Goal: Task Accomplishment & Management: Use online tool/utility

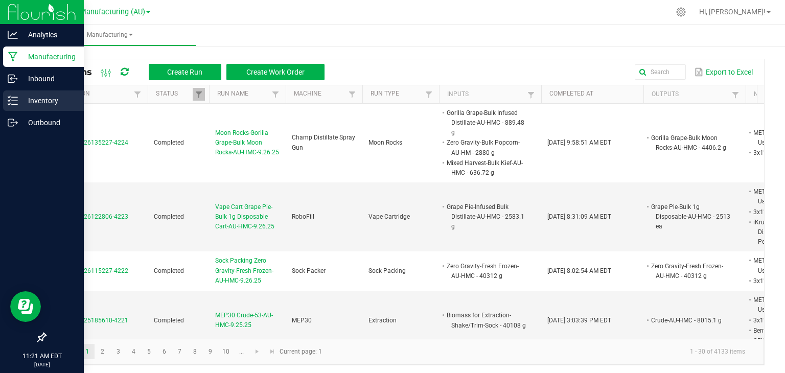
click at [20, 94] on div "Inventory" at bounding box center [43, 100] width 81 height 20
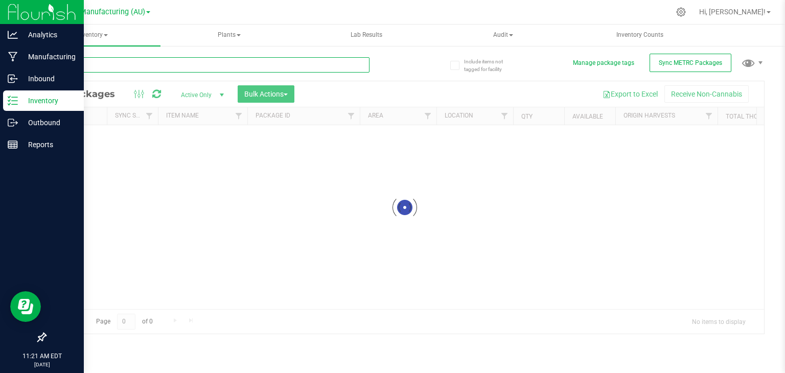
click at [96, 65] on input "text" at bounding box center [207, 64] width 325 height 15
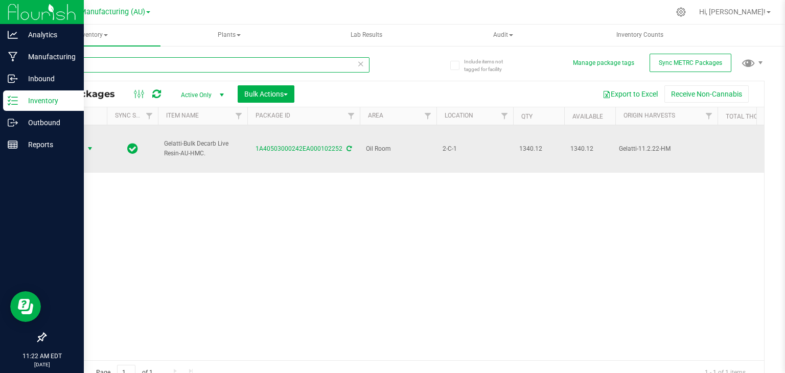
type input "102252"
click at [86, 145] on span "select" at bounding box center [90, 149] width 8 height 8
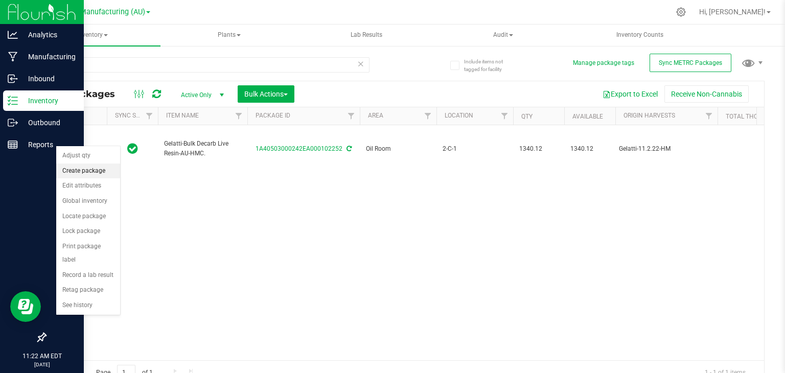
click at [94, 168] on li "Create package" at bounding box center [88, 171] width 64 height 15
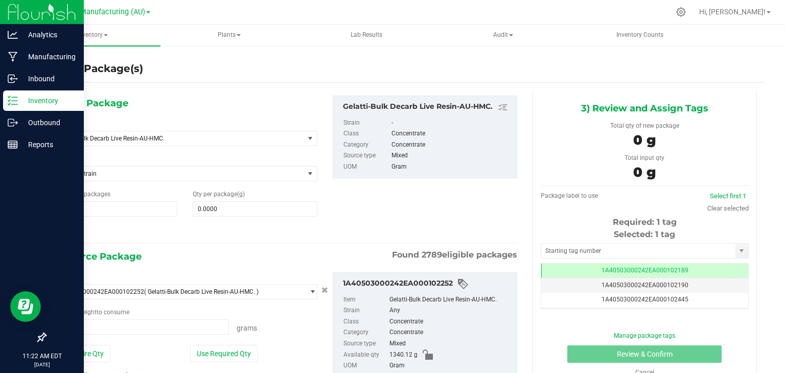
type input "0.0000 g"
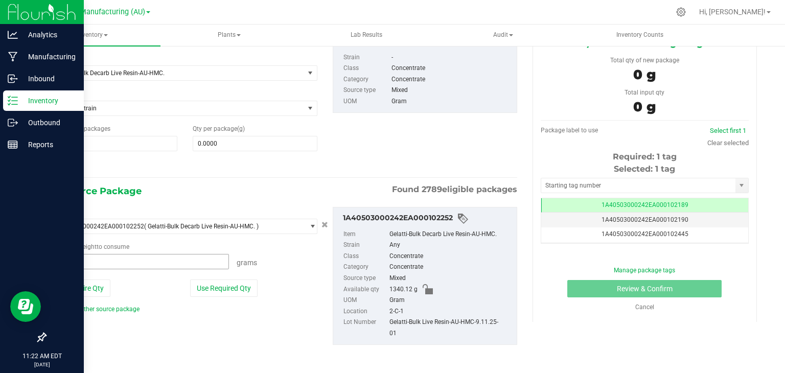
click at [137, 257] on span at bounding box center [141, 261] width 176 height 15
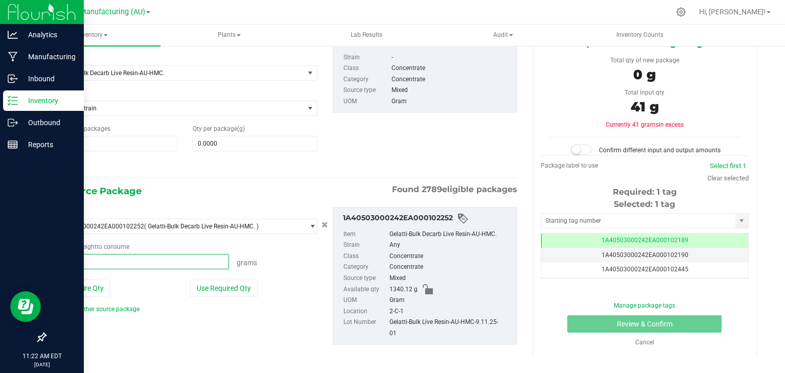
type input "41.6"
type input "41.6000 g"
click at [212, 141] on span "0.0000 0" at bounding box center [255, 143] width 125 height 15
type input "41.6"
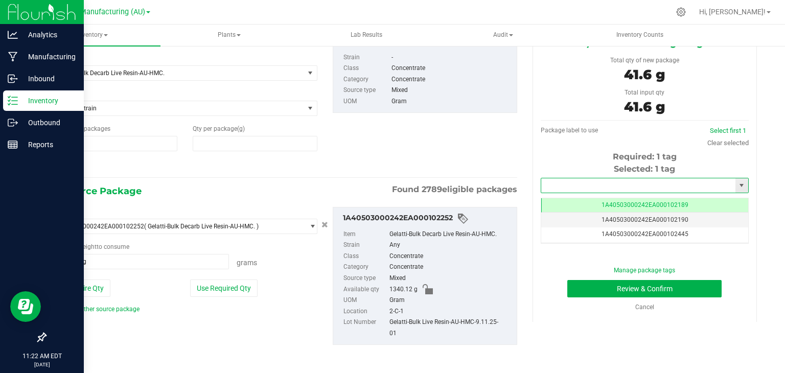
type input "41.6000"
click at [564, 190] on input "text" at bounding box center [638, 185] width 194 height 14
type input "1A40503000242EA000102946"
click at [636, 287] on button "Review & Confirm" at bounding box center [644, 288] width 154 height 17
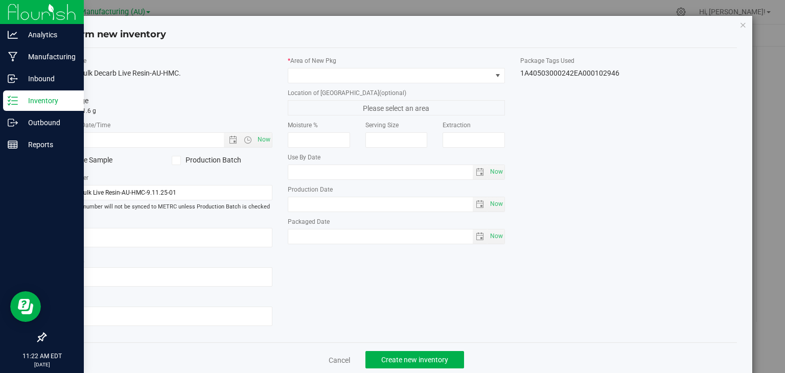
type input "[DATE]"
click at [263, 137] on span "Now" at bounding box center [264, 139] width 17 height 15
type input "[DATE] 11:22 AM"
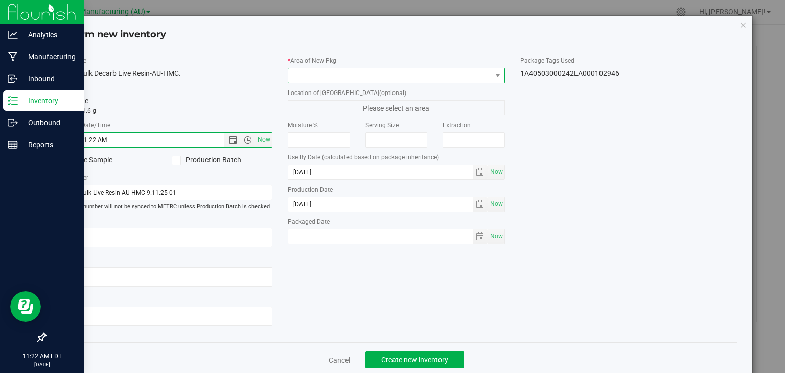
click at [440, 73] on span at bounding box center [389, 75] width 203 height 14
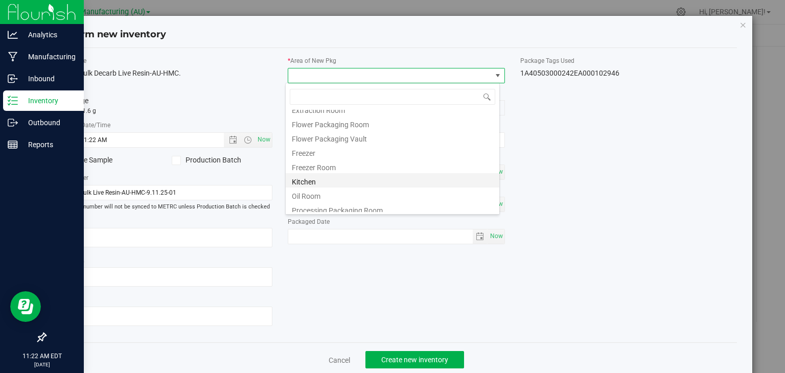
click at [311, 184] on li "Kitchen" at bounding box center [393, 180] width 214 height 14
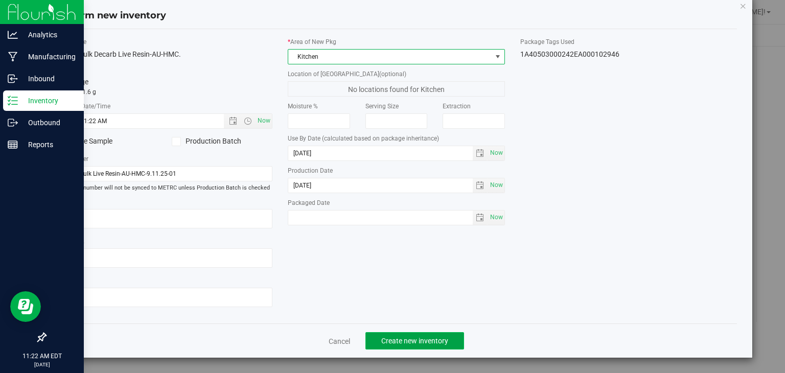
click at [406, 338] on span "Create new inventory" at bounding box center [414, 341] width 67 height 8
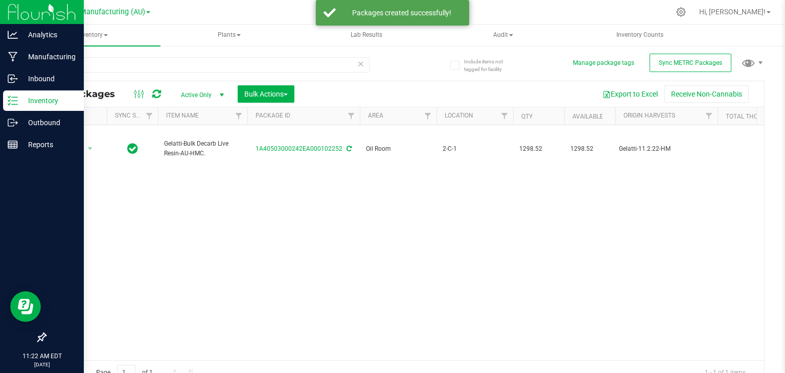
click at [358, 59] on icon at bounding box center [360, 63] width 7 height 12
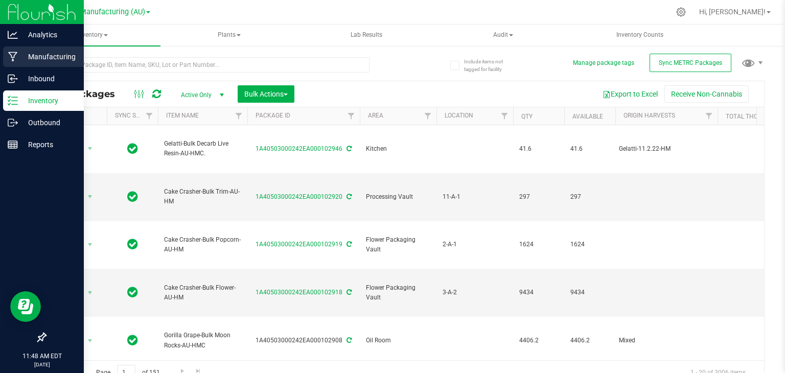
click at [16, 52] on icon at bounding box center [12, 57] width 9 height 10
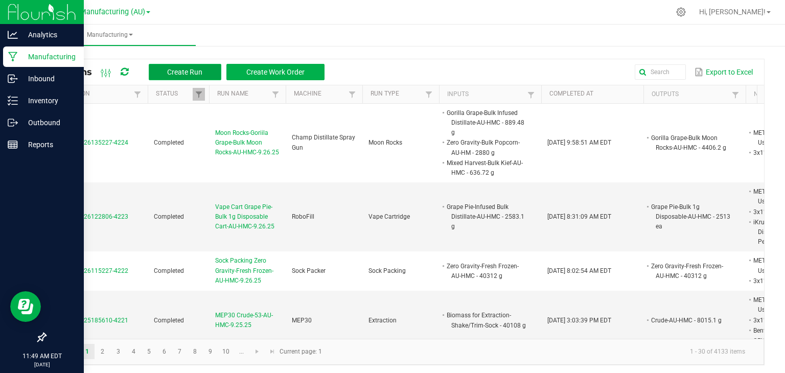
click at [181, 65] on button "Create Run" at bounding box center [185, 72] width 73 height 16
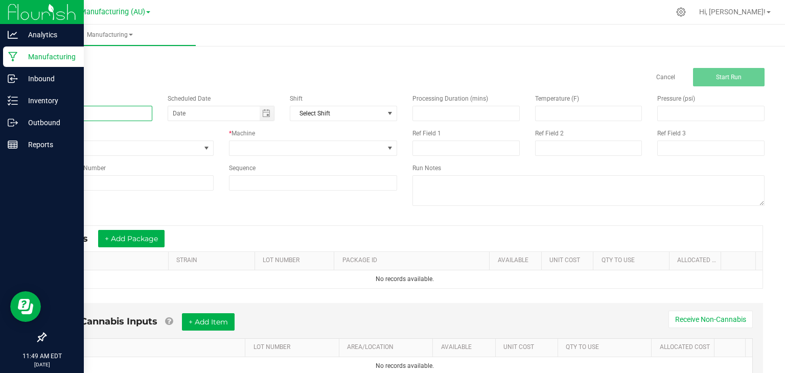
click at [104, 110] on input at bounding box center [98, 113] width 107 height 15
click at [269, 114] on span "Toggle calendar" at bounding box center [267, 113] width 15 height 14
type input "MEP30-Crude-54-AU-HMC-9.26.25"
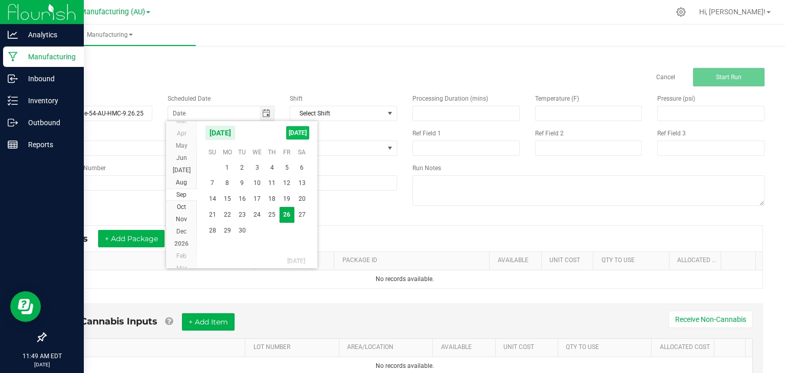
click at [297, 134] on span "[DATE]" at bounding box center [297, 132] width 23 height 13
type input "[DATE]"
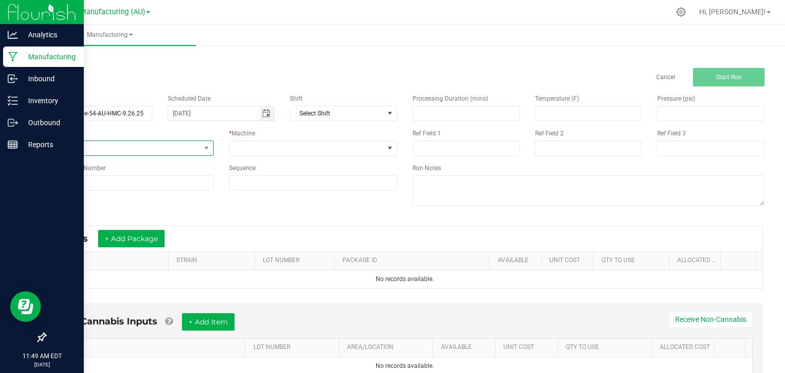
click at [171, 149] on span "None" at bounding box center [122, 148] width 155 height 14
click at [64, 242] on li "Extraction" at bounding box center [128, 248] width 166 height 15
click at [152, 184] on input at bounding box center [129, 182] width 169 height 15
type input "54"
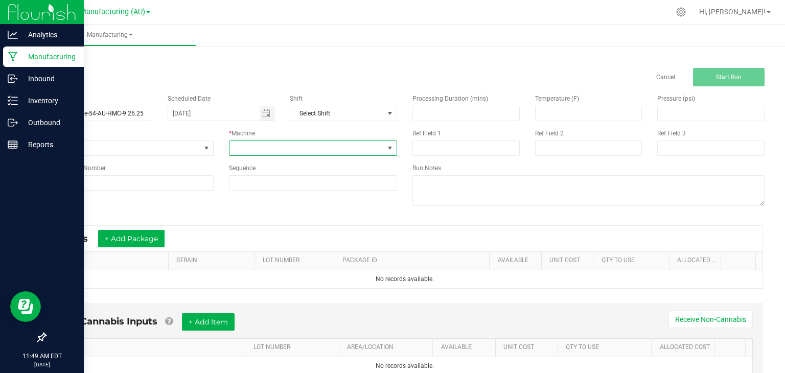
click at [284, 151] on span at bounding box center [307, 148] width 155 height 14
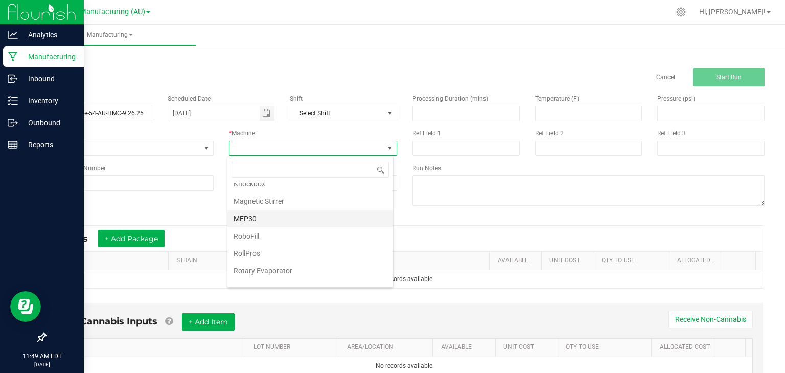
click at [260, 214] on li "MEP30" at bounding box center [310, 218] width 166 height 17
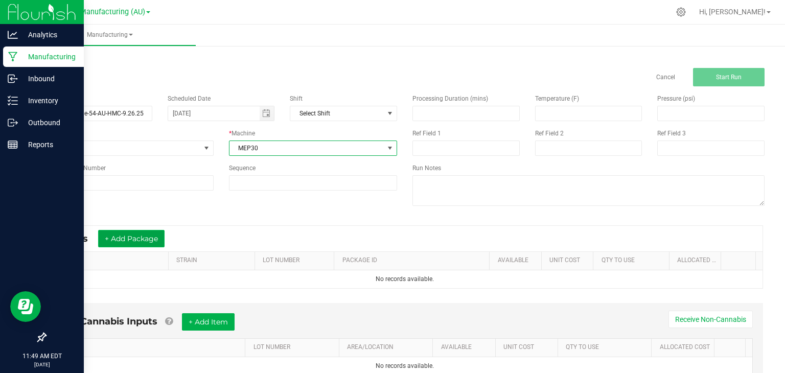
click at [118, 233] on button "+ Add Package" at bounding box center [131, 238] width 66 height 17
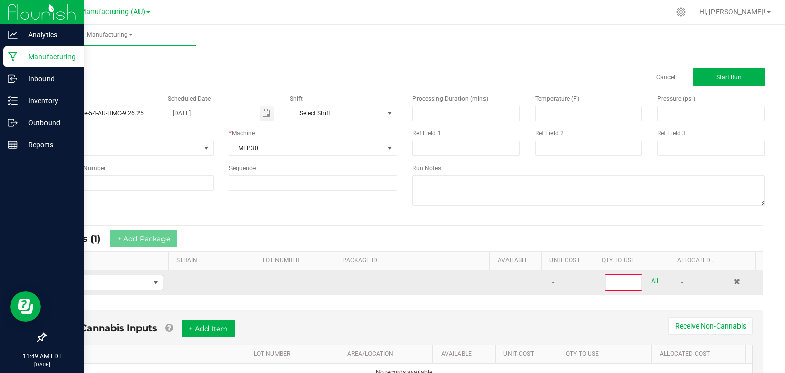
click at [114, 283] on span "NO DATA FOUND" at bounding box center [102, 283] width 96 height 14
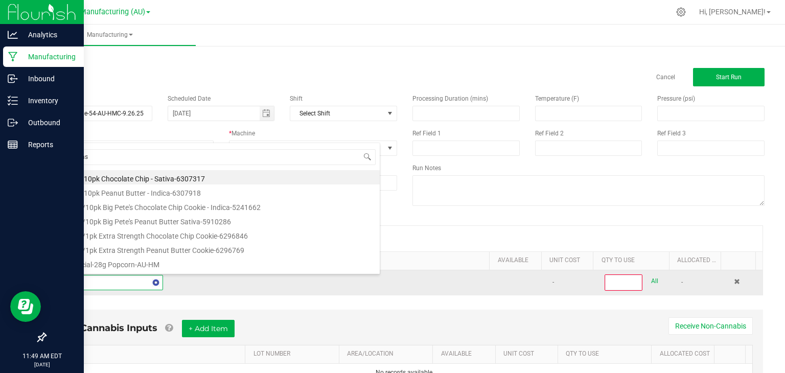
type input "biomass"
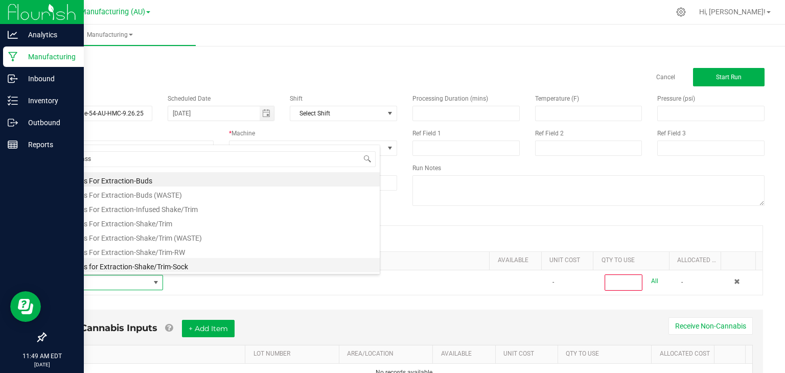
click at [180, 269] on li "Biomass for Extraction-Shake/Trim-Sock" at bounding box center [217, 265] width 326 height 14
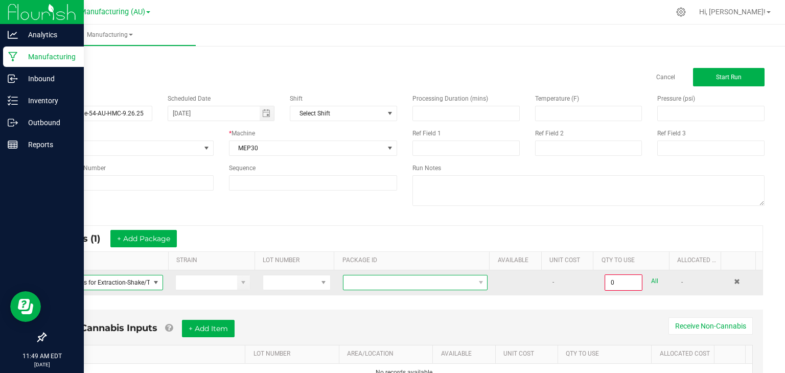
click at [443, 279] on span at bounding box center [408, 283] width 131 height 14
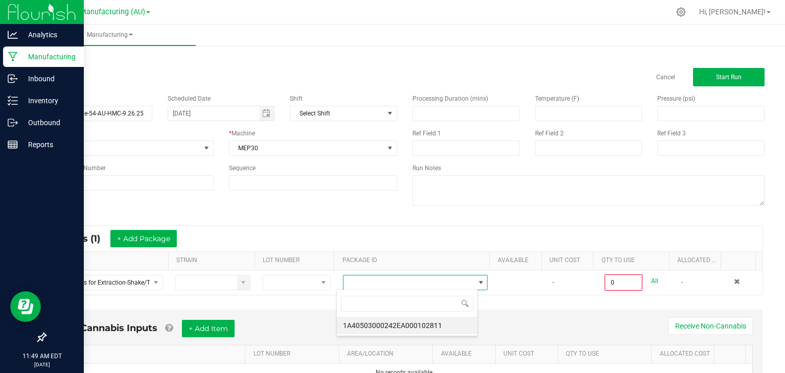
scroll to position [15, 141]
click at [429, 326] on li "1A40503000242EA000102811" at bounding box center [407, 325] width 141 height 17
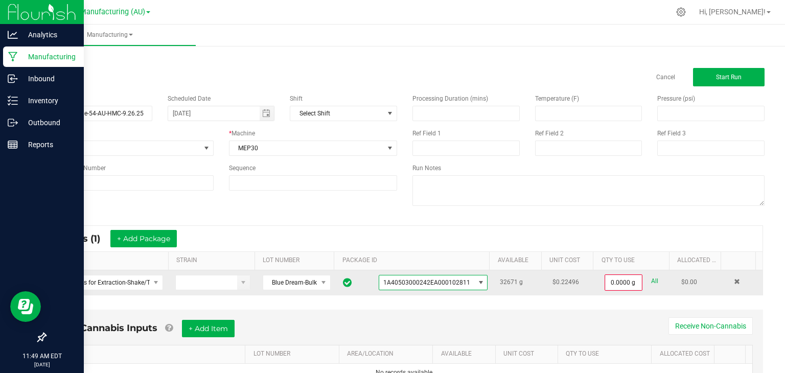
click at [651, 280] on link "All" at bounding box center [654, 281] width 7 height 14
type input "32671.0000 g"
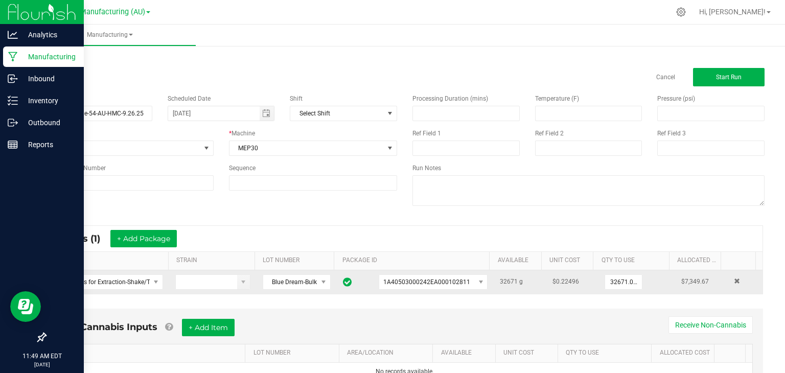
scroll to position [47, 0]
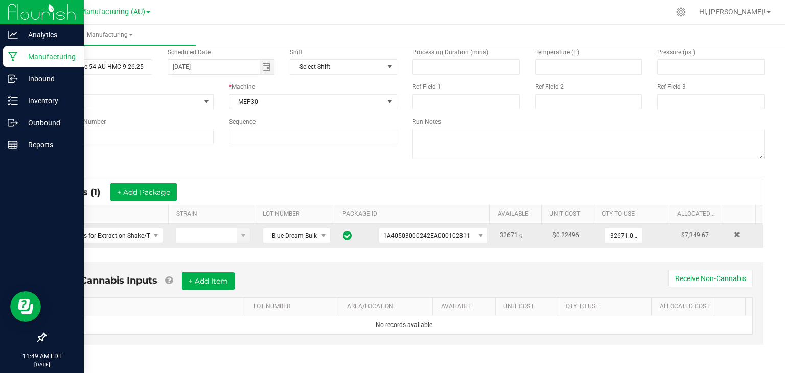
click at [215, 270] on div "Non-Cannabis Inputs + Add Item Receive Non-Cannabis ITEM LOT NUMBER AREA/LOCATI…" at bounding box center [405, 303] width 717 height 83
click at [210, 275] on button "+ Add Item" at bounding box center [208, 280] width 53 height 17
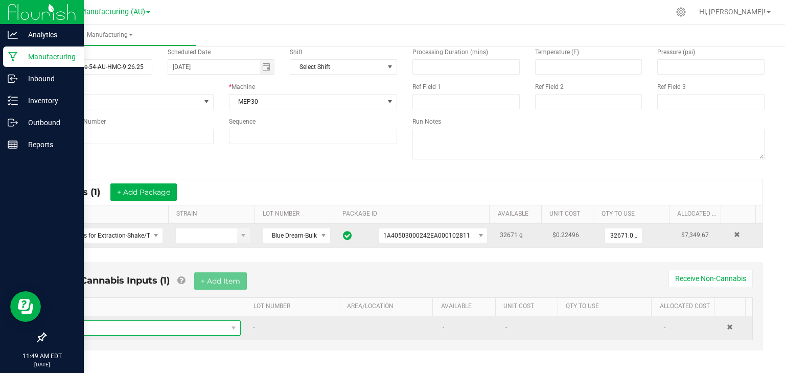
click at [135, 324] on span "NO DATA FOUND" at bounding box center [146, 328] width 164 height 14
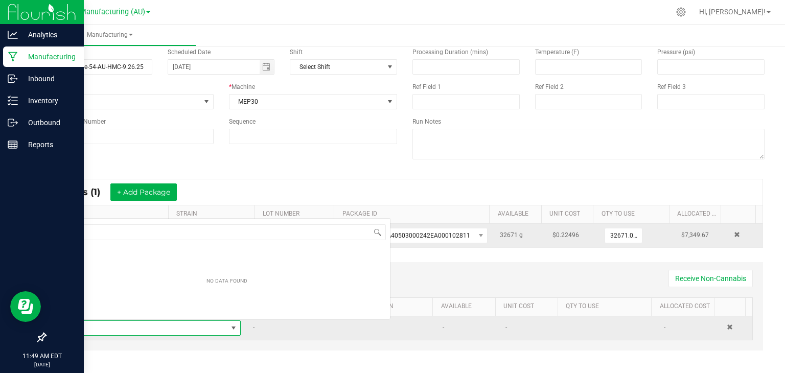
scroll to position [15, 171]
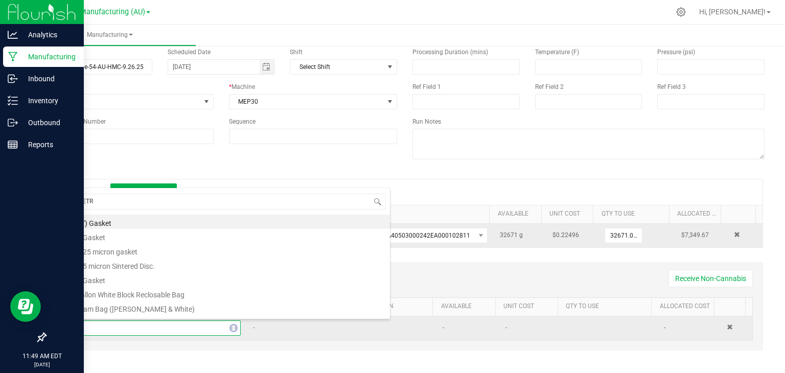
type input "METRC"
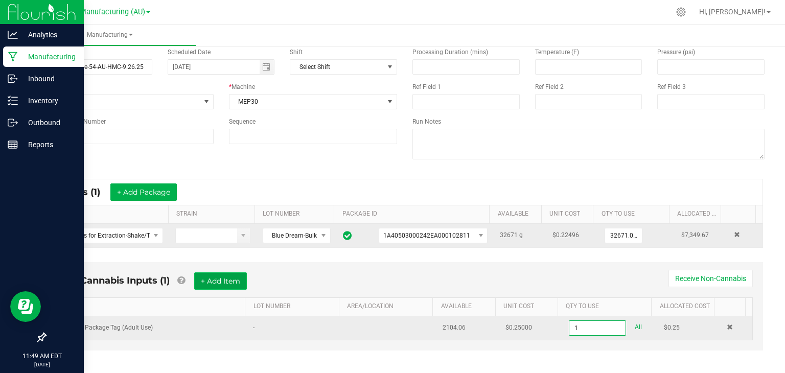
type input "1 ea"
click at [236, 280] on button "+ Add Item" at bounding box center [220, 280] width 53 height 17
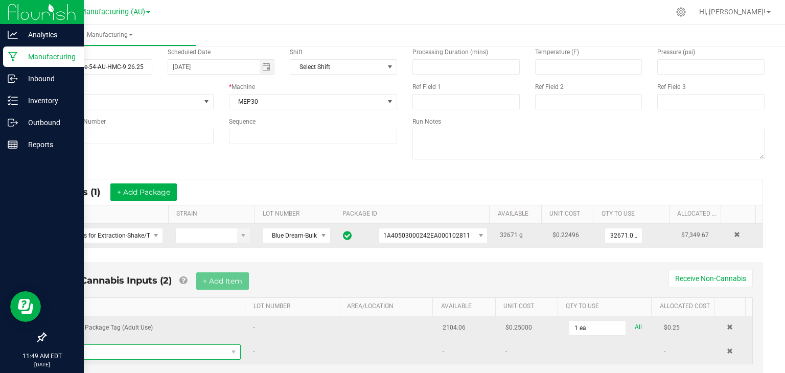
click at [157, 347] on span "NO DATA FOUND" at bounding box center [146, 352] width 164 height 14
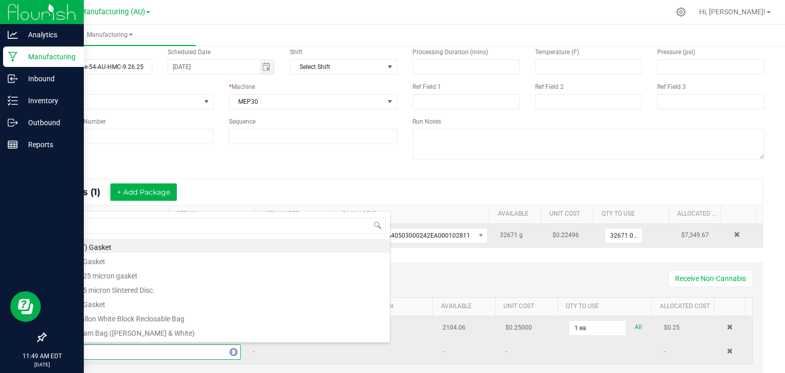
type input "3x1"
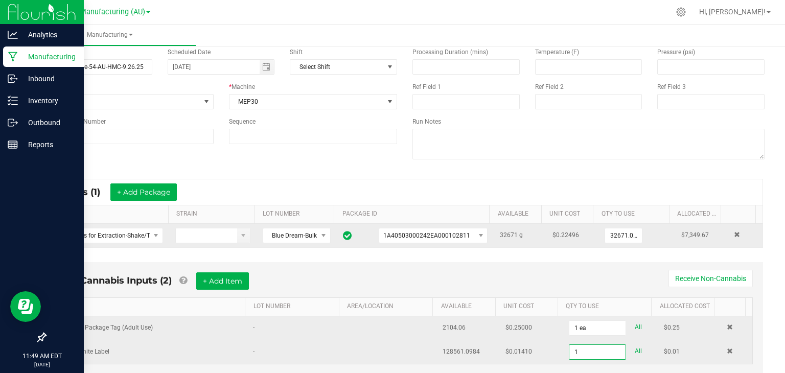
type input "0"
type input "5 ea"
click at [231, 283] on button "+ Add Item" at bounding box center [222, 280] width 53 height 17
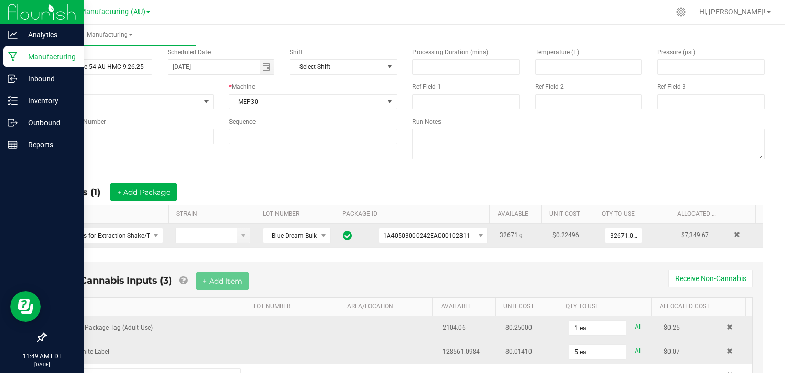
scroll to position [99, 0]
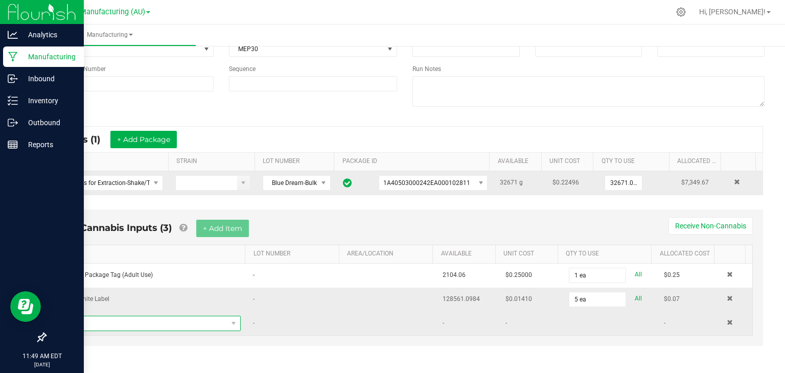
click at [152, 325] on span "NO DATA FOUND" at bounding box center [146, 323] width 164 height 14
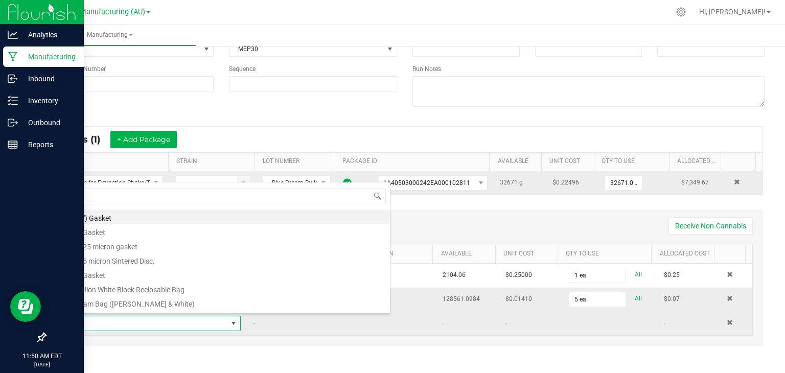
scroll to position [0, 0]
type input "T5"
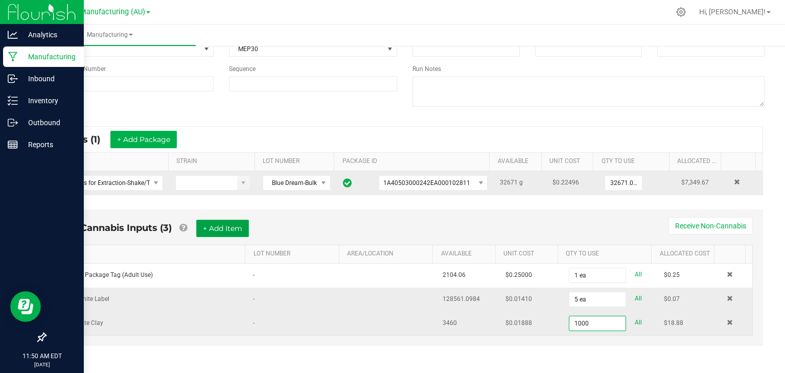
type input "1000.0000 g"
click at [234, 226] on button "+ Add Item" at bounding box center [222, 228] width 53 height 17
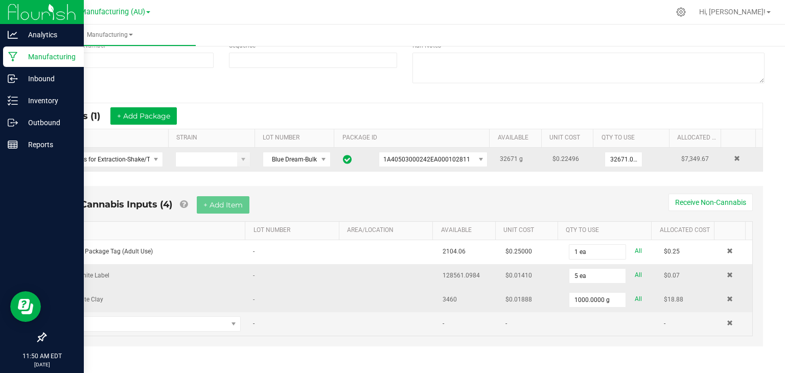
scroll to position [123, 0]
click at [135, 328] on span "NO DATA FOUND" at bounding box center [146, 324] width 164 height 14
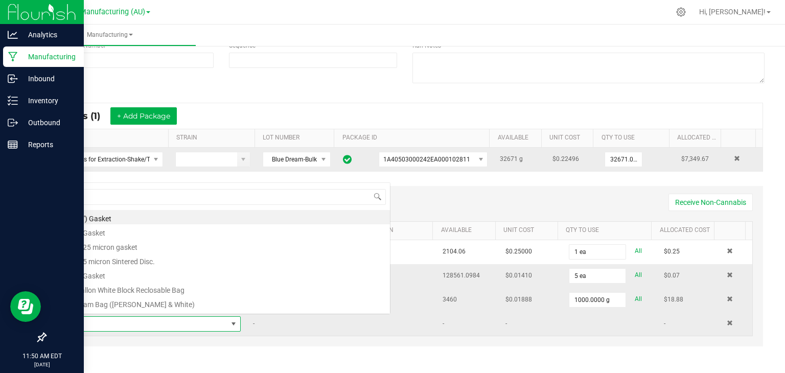
scroll to position [15, 171]
type input "CRY"
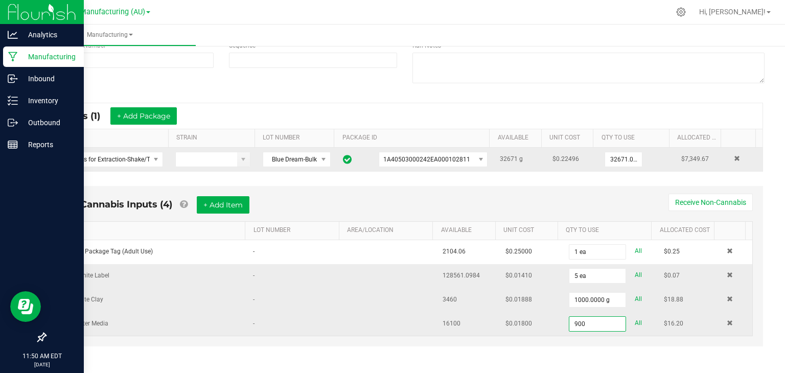
type input "900.0000 kg"
click at [300, 201] on div "Non-Cannabis Inputs (4) + Add Item Receive Non-Cannabis" at bounding box center [405, 208] width 696 height 25
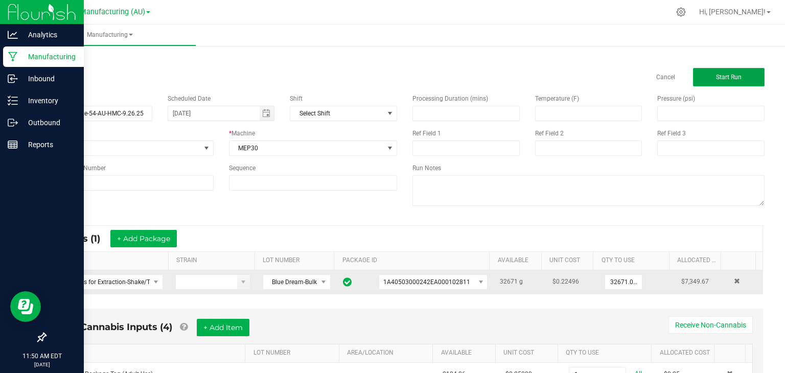
click at [724, 71] on button "Start Run" at bounding box center [729, 77] width 72 height 18
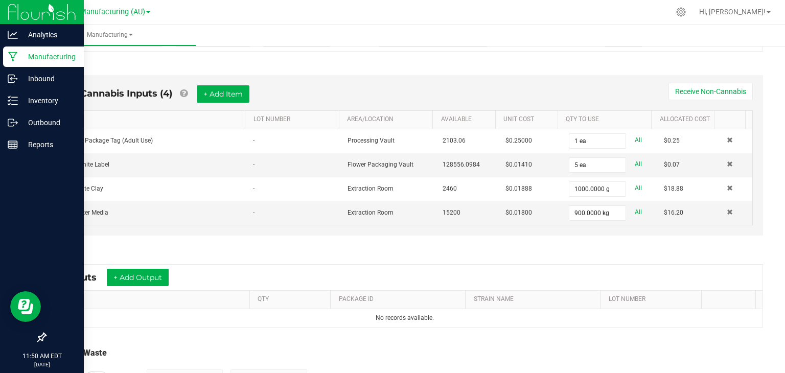
scroll to position [331, 0]
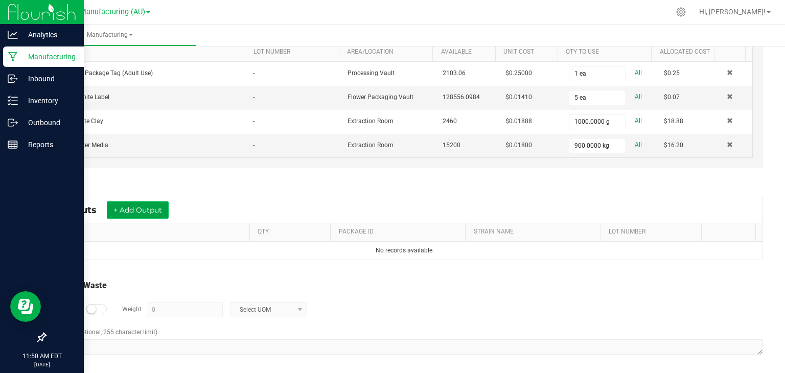
click at [168, 210] on button "+ Add Output" at bounding box center [138, 209] width 62 height 17
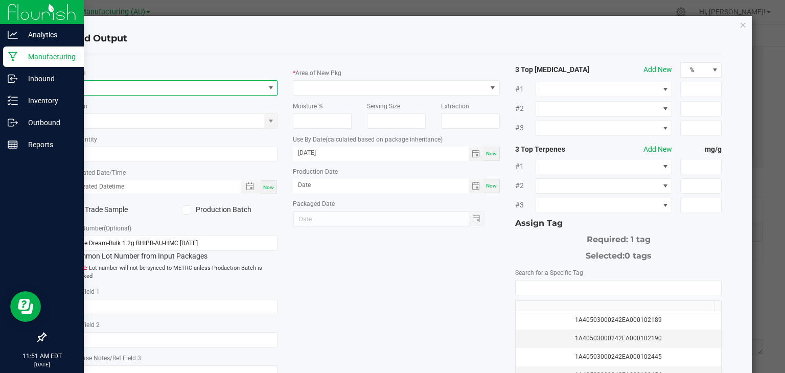
click at [147, 81] on span "NO DATA FOUND" at bounding box center [168, 88] width 193 height 14
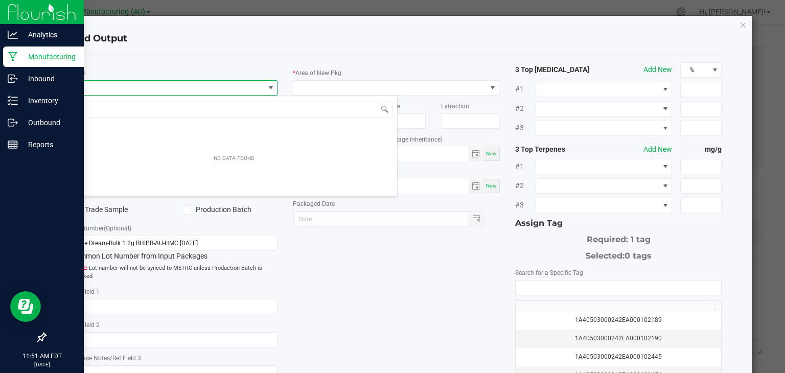
scroll to position [15, 204]
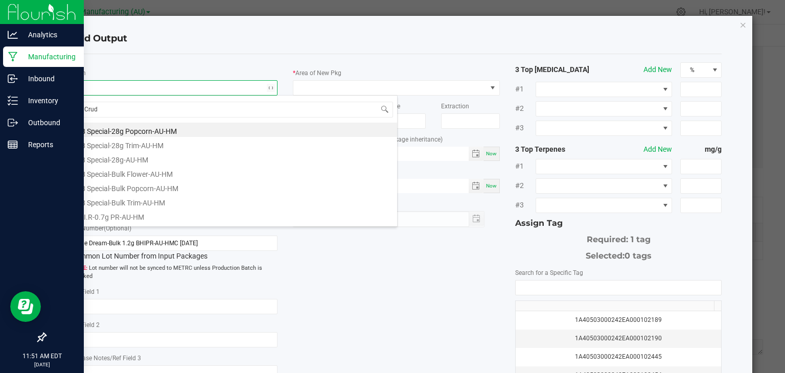
type input "Crude"
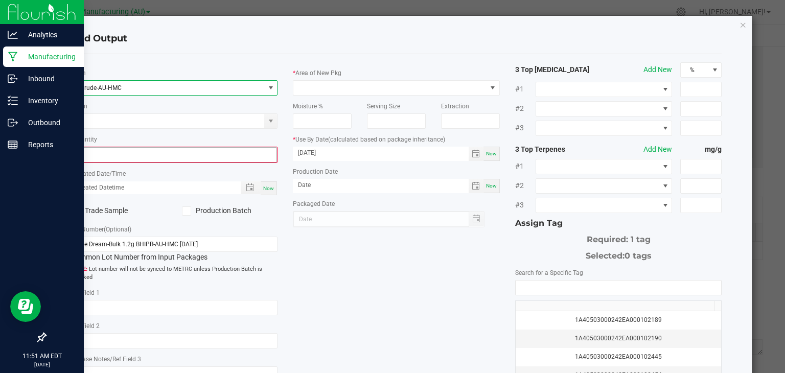
click at [141, 150] on input "0" at bounding box center [174, 155] width 205 height 14
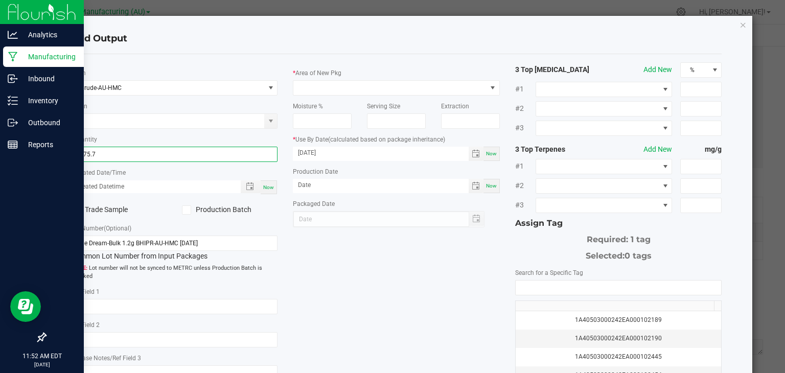
type input "6175.7000 g"
click at [269, 188] on span "Now" at bounding box center [268, 188] width 11 height 6
type input "[DATE] 11:52 AM"
type input "[DATE]"
click at [221, 212] on label "Production Batch" at bounding box center [230, 209] width 96 height 11
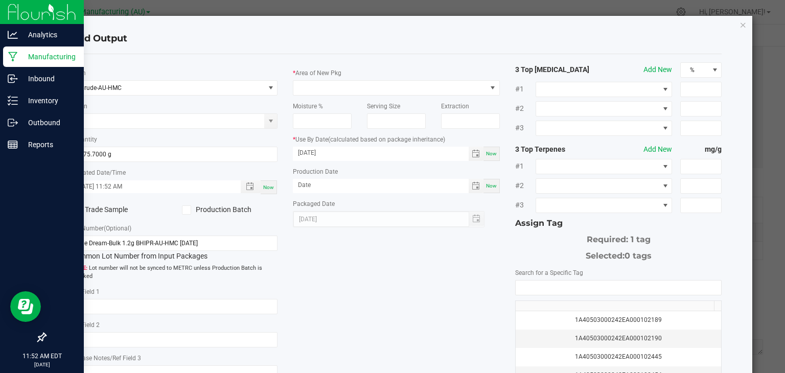
click at [0, 0] on input "Production Batch" at bounding box center [0, 0] width 0 height 0
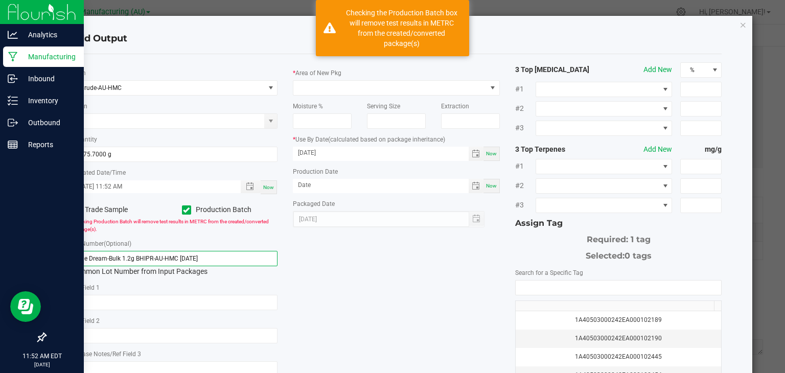
drag, startPoint x: 215, startPoint y: 256, endPoint x: 30, endPoint y: 277, distance: 186.2
click at [30, 277] on ngb-modal-window "Add Output * Item Crude-AU-HMC Strain * Quantity 6175.7000 g * Created Date/Tim…" at bounding box center [396, 186] width 793 height 373
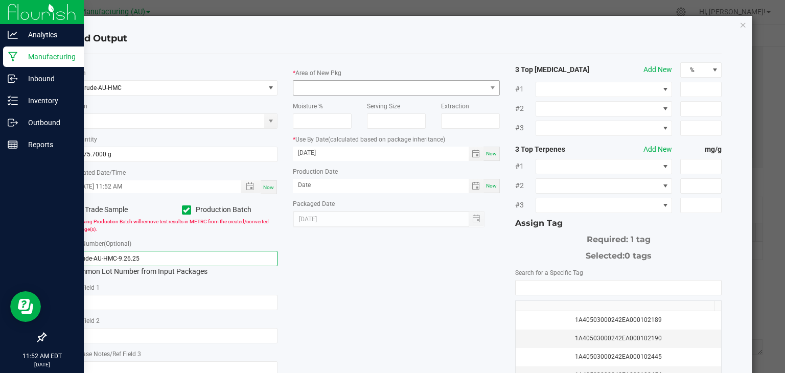
type input "Crude-AU-HMC-9.26.25"
click at [384, 84] on span at bounding box center [389, 88] width 193 height 14
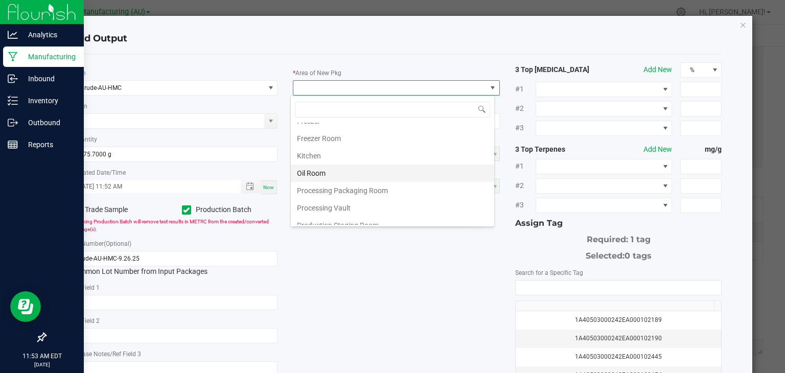
scroll to position [172, 0]
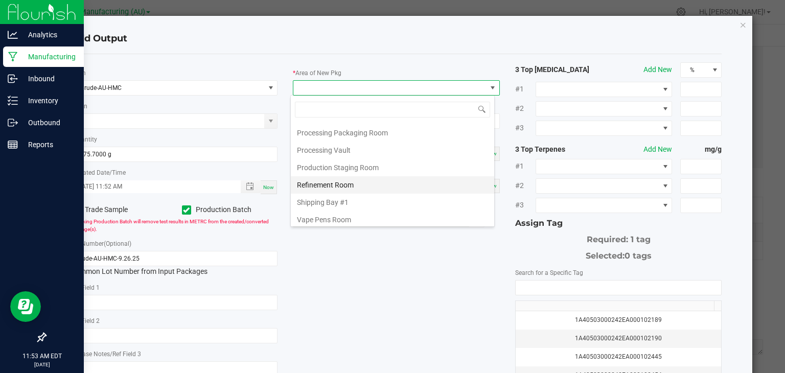
click at [329, 184] on li "Refinement Room" at bounding box center [392, 184] width 203 height 17
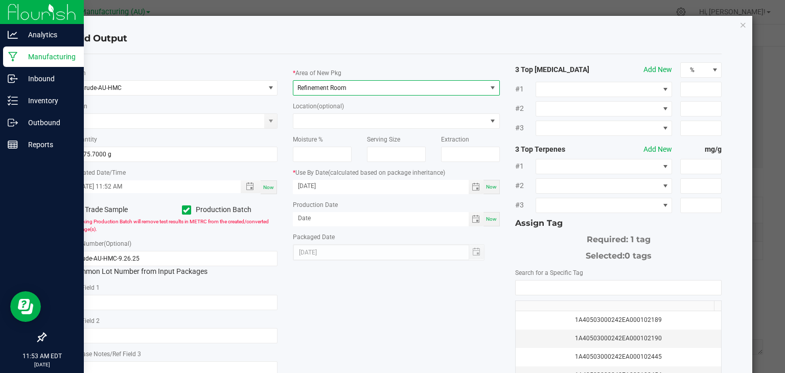
click at [484, 216] on div "Now" at bounding box center [492, 219] width 16 height 14
type input "[DATE]"
click at [548, 284] on input "NO DATA FOUND" at bounding box center [619, 288] width 206 height 14
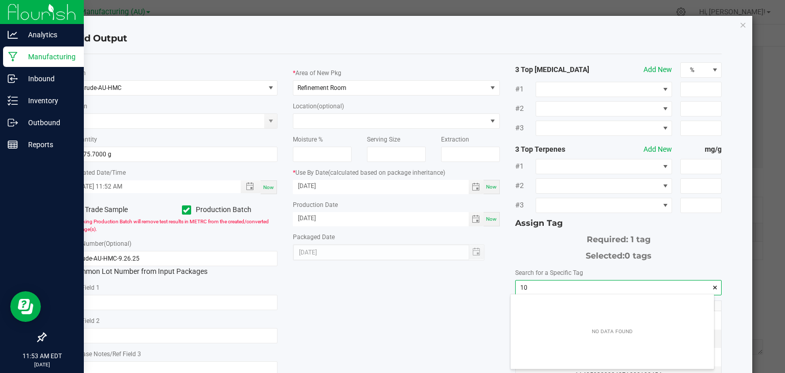
scroll to position [14, 204]
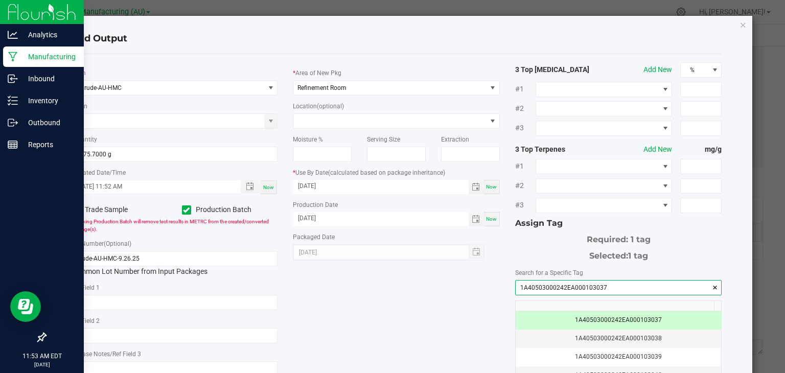
type input "1A40503000242EA000103037"
click at [410, 311] on div "* Item Crude-AU-HMC Strain * Quantity 6175.7000 g * Created Date/Time [DATE] 11…" at bounding box center [396, 245] width 667 height 366
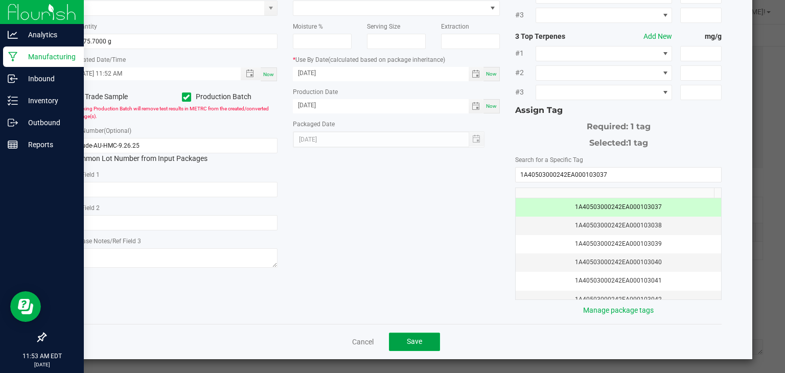
click at [415, 339] on span "Save" at bounding box center [414, 341] width 15 height 8
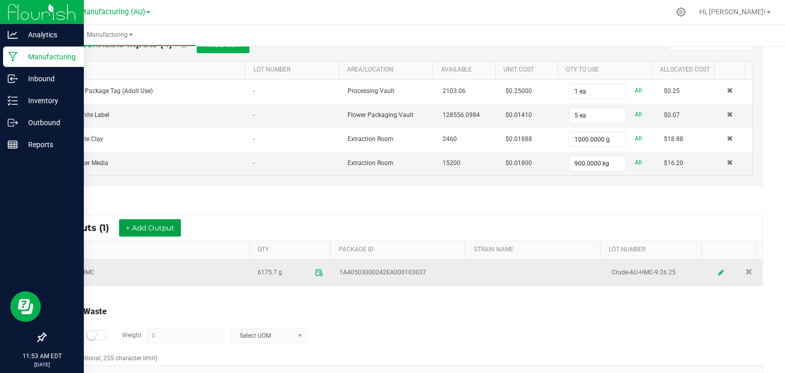
scroll to position [315, 0]
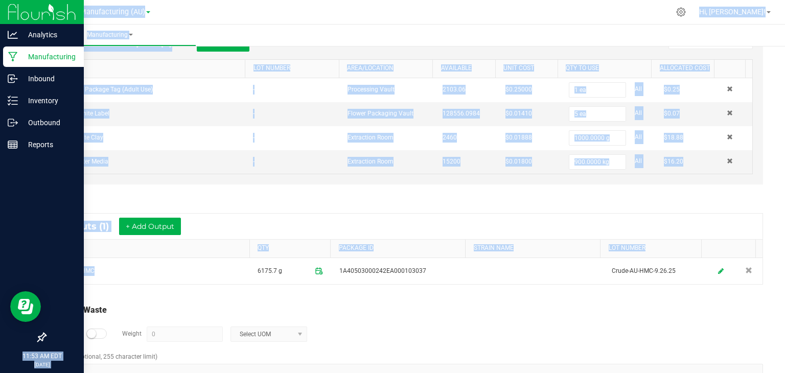
drag, startPoint x: 100, startPoint y: 271, endPoint x: 21, endPoint y: 272, distance: 78.7
click at [21, 272] on div "Analytics Manufacturing Inbound Inventory Outbound Reports 11:53 AM EDT [DATE] …" at bounding box center [392, 186] width 785 height 373
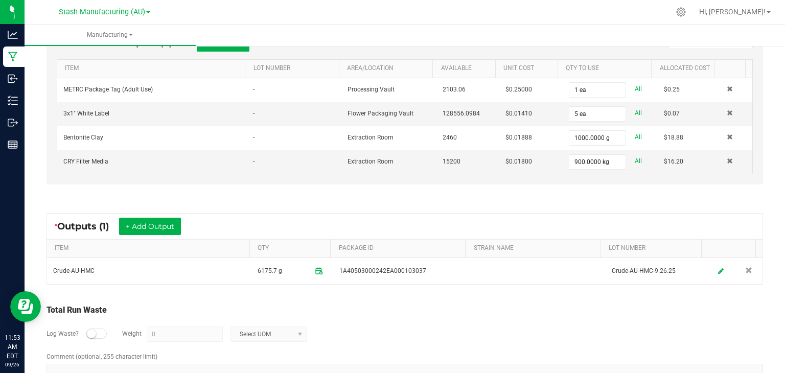
click at [397, 309] on div "Total Run Waste" at bounding box center [405, 310] width 717 height 12
click at [689, 27] on ul "Manufacturing" at bounding box center [417, 36] width 785 height 22
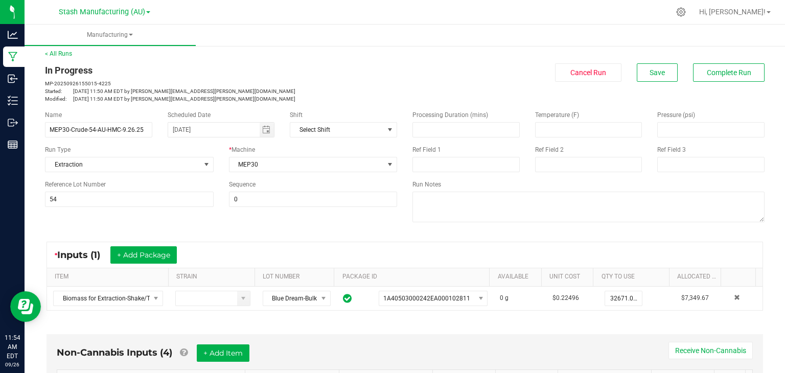
scroll to position [4, 0]
click at [723, 72] on span "Complete Run" at bounding box center [729, 73] width 44 height 8
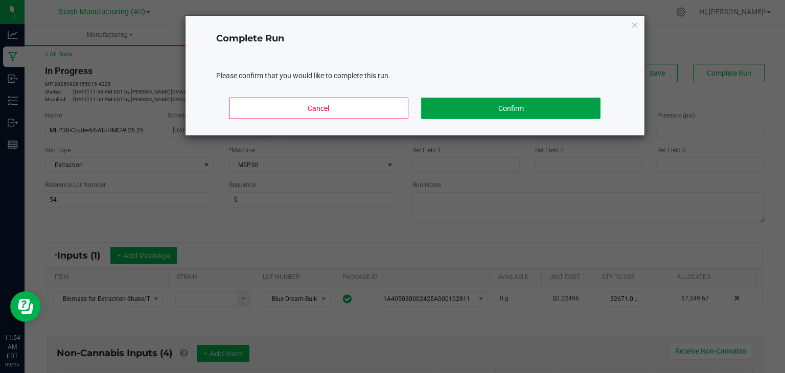
click at [474, 105] on button "Confirm" at bounding box center [510, 108] width 179 height 21
